Goal: Book appointment/travel/reservation

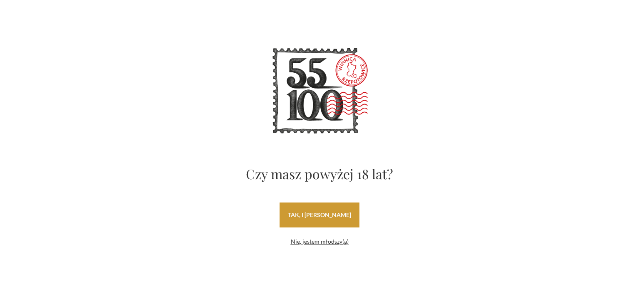
click at [328, 211] on link "tak, i uwielbiam wino" at bounding box center [319, 215] width 80 height 25
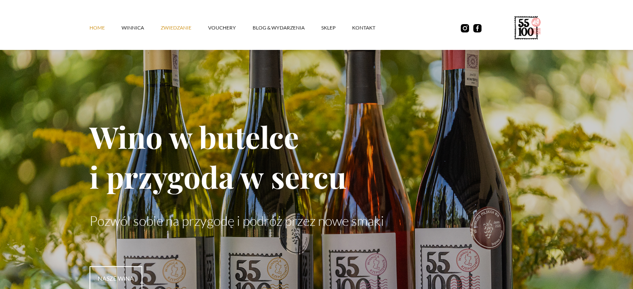
click at [173, 30] on link "ZWIEDZANIE" at bounding box center [184, 27] width 47 height 25
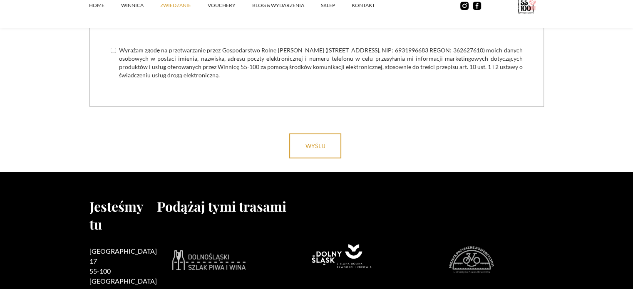
scroll to position [2694, 0]
